Goal: Task Accomplishment & Management: Manage account settings

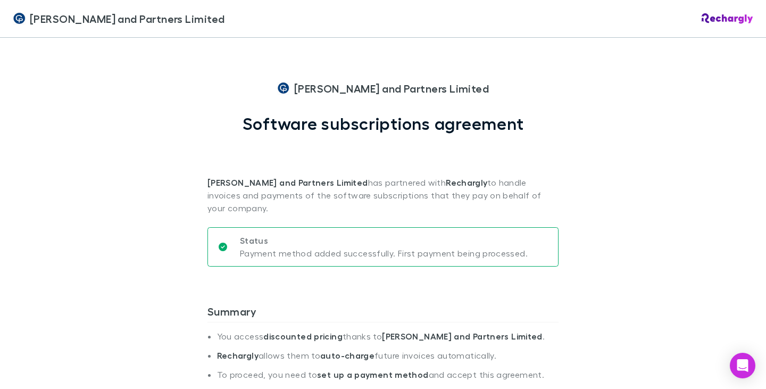
scroll to position [266, 0]
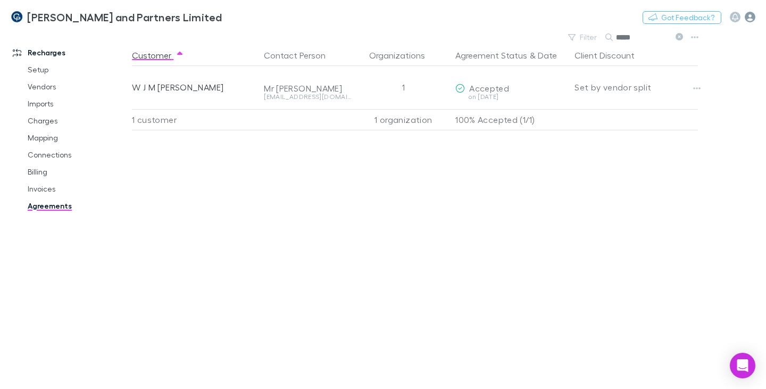
click at [751, 17] on icon "button" at bounding box center [750, 17] width 11 height 11
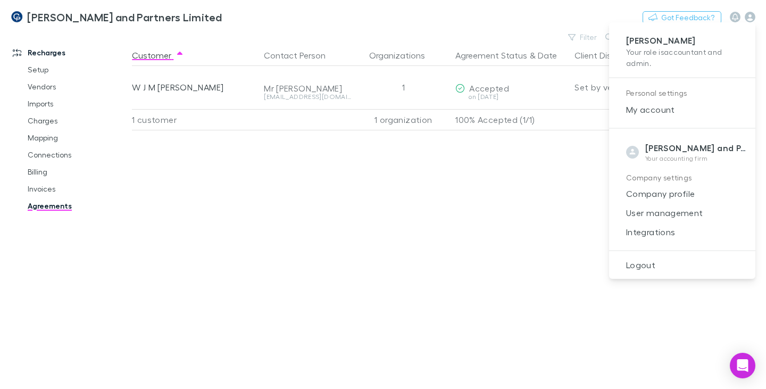
click at [647, 269] on span "Logout" at bounding box center [682, 265] width 129 height 13
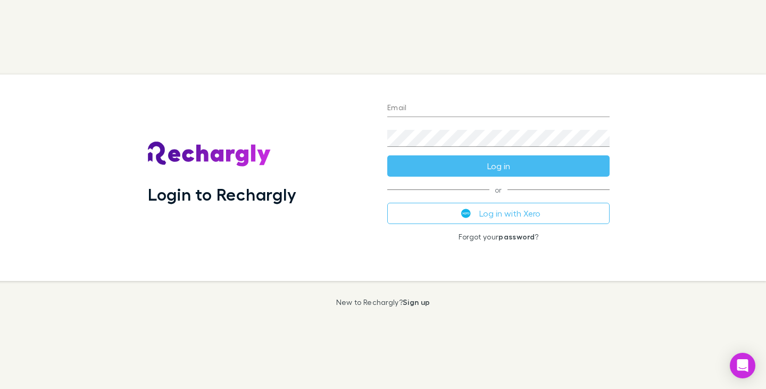
type input "**********"
